Goal: Transaction & Acquisition: Obtain resource

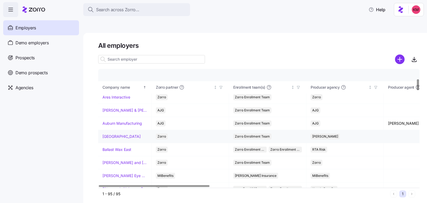
scroll to position [111, 0]
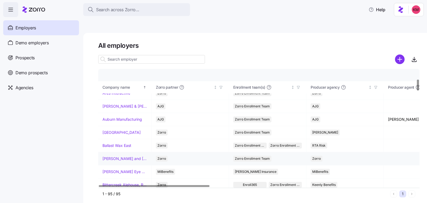
click at [128, 152] on td "[PERSON_NAME] and [PERSON_NAME]'s Furniture" at bounding box center [124, 158] width 53 height 13
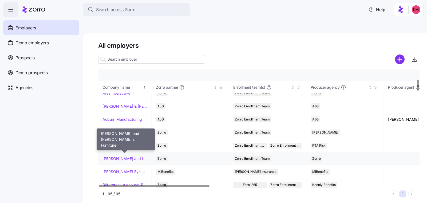
click at [127, 156] on link "[PERSON_NAME] and [PERSON_NAME]'s Furniture" at bounding box center [124, 158] width 45 height 5
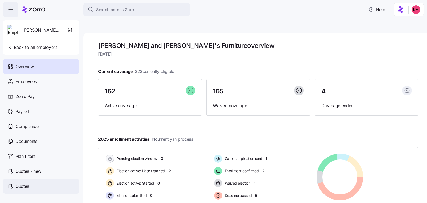
click at [48, 186] on div "Quotes" at bounding box center [41, 185] width 76 height 15
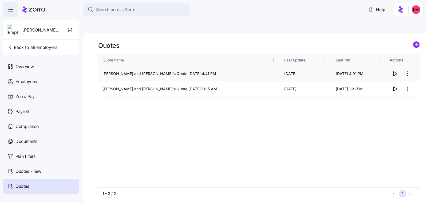
click at [395, 70] on icon "button" at bounding box center [394, 73] width 6 height 6
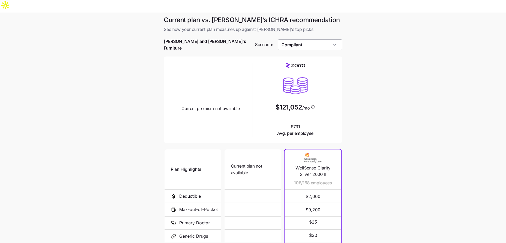
click at [332, 39] on input "Compliant" at bounding box center [310, 44] width 64 height 11
click at [332, 39] on div "Compliant" at bounding box center [310, 44] width 64 height 11
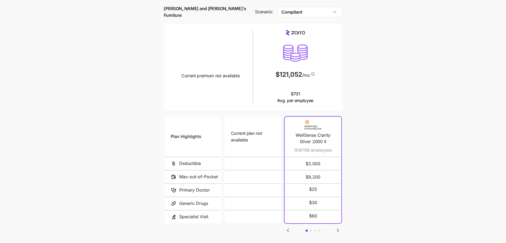
scroll to position [47, 0]
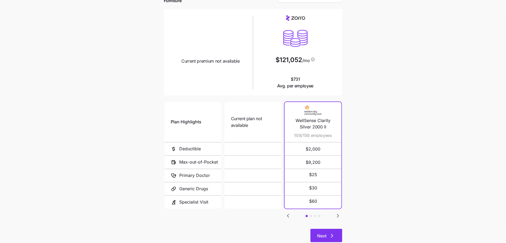
click at [325, 233] on span "Next" at bounding box center [321, 236] width 9 height 6
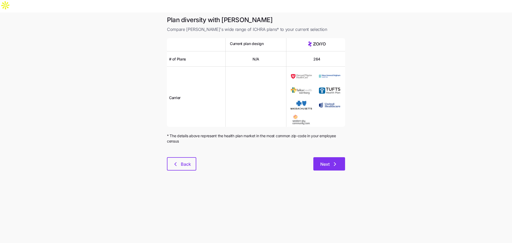
click at [332, 161] on icon "button" at bounding box center [335, 164] width 6 height 6
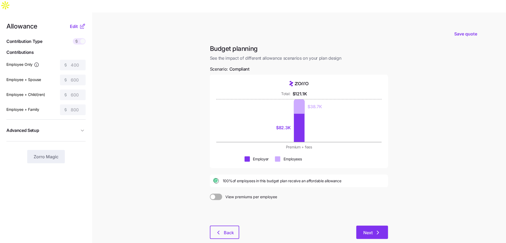
click at [371, 230] on span "Next" at bounding box center [367, 233] width 9 height 6
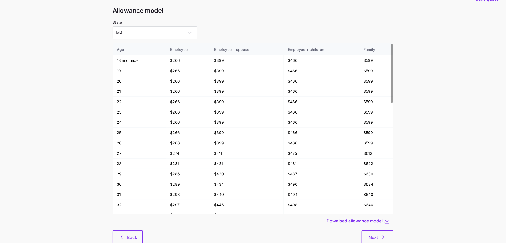
scroll to position [29, 0]
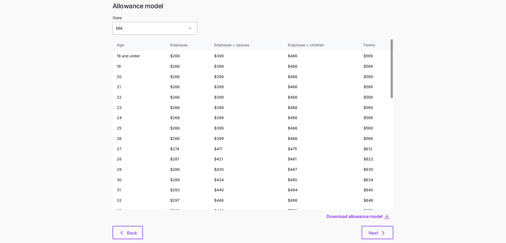
click at [144, 22] on input "MA" at bounding box center [155, 28] width 85 height 13
click at [133, 45] on div "ME" at bounding box center [146, 43] width 63 height 11
click at [376, 230] on span "Next" at bounding box center [373, 233] width 9 height 6
type input "MA"
